Goal: Find specific page/section: Find specific page/section

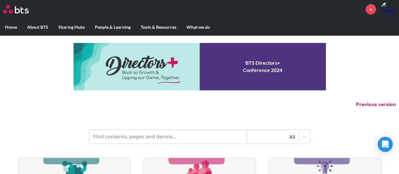
click at [119, 135] on input "text" at bounding box center [168, 137] width 158 height 14
paste input "Authentic Image & Professional Presence"
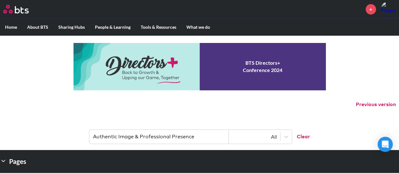
type input "Authentic Image & Professional Presence"
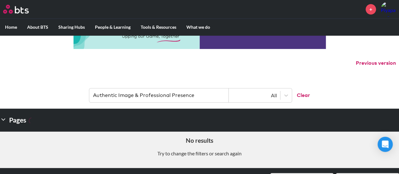
scroll to position [32, 0]
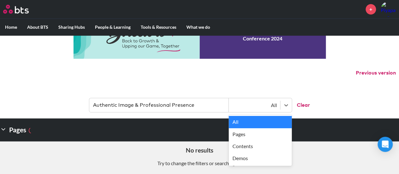
click at [273, 106] on div "All" at bounding box center [254, 105] width 45 height 7
click at [250, 149] on div "Contents" at bounding box center [260, 146] width 63 height 12
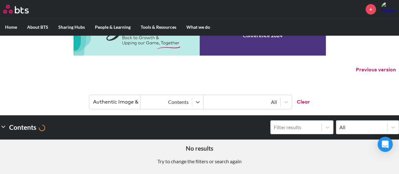
scroll to position [36, 0]
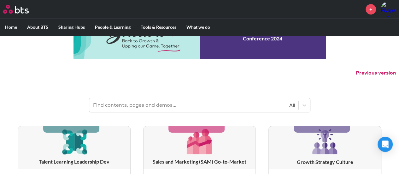
scroll to position [32, 0]
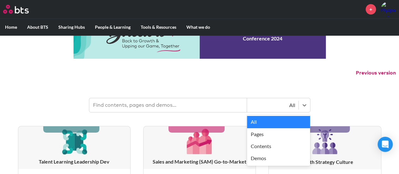
click at [280, 107] on div "All" at bounding box center [272, 105] width 45 height 7
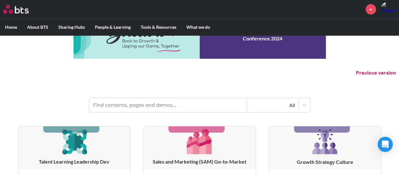
click at [321, 102] on header "All" at bounding box center [199, 102] width 399 height 33
click at [105, 109] on input "text" at bounding box center [168, 105] width 158 height 14
paste input "Authentic Image & Professional Presence"
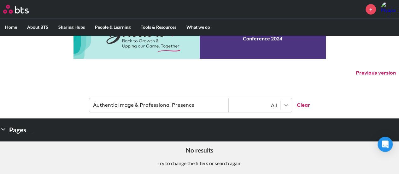
scroll to position [154, 0]
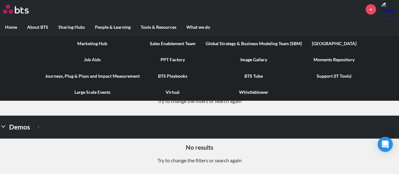
type input "Authentic Image & Professional Presence"
click at [157, 25] on label "Tools & Resources" at bounding box center [159, 27] width 46 height 16
click at [0, 0] on input "Tools & Resources" at bounding box center [0, 0] width 0 height 0
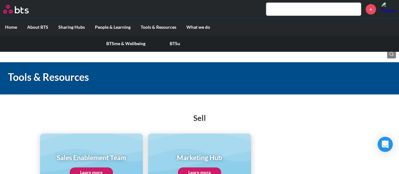
click at [107, 24] on label "People & Learning" at bounding box center [113, 27] width 46 height 16
click at [0, 0] on input "People & Learning" at bounding box center [0, 0] width 0 height 0
